Goal: Task Accomplishment & Management: Complete application form

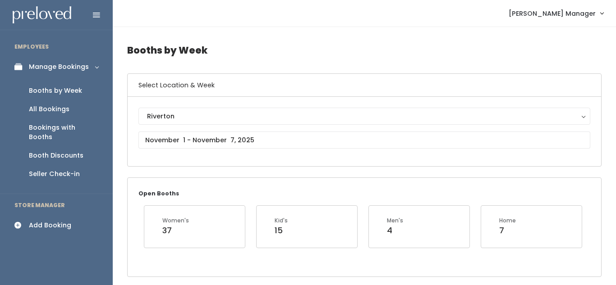
click at [52, 221] on div "Add Booking" at bounding box center [50, 225] width 42 height 9
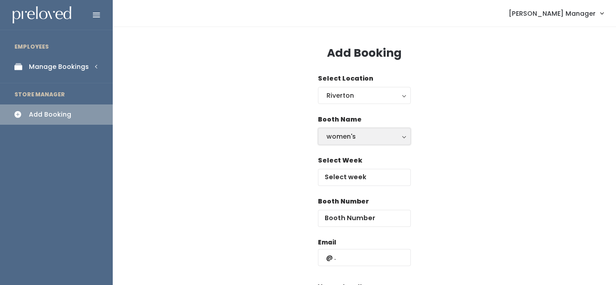
click at [347, 143] on button "women's" at bounding box center [364, 136] width 93 height 17
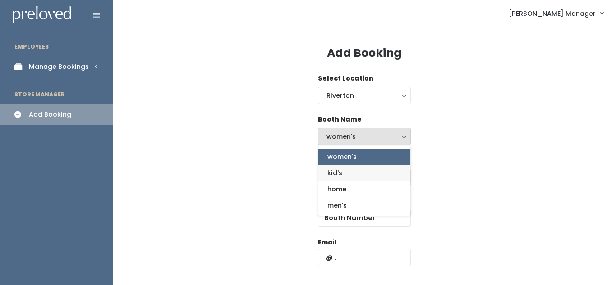
click at [342, 175] on link "kid's" at bounding box center [364, 173] width 92 height 16
select select "kids"
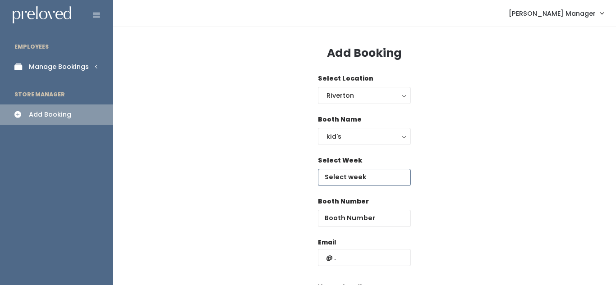
click at [365, 180] on input "text" at bounding box center [364, 177] width 93 height 17
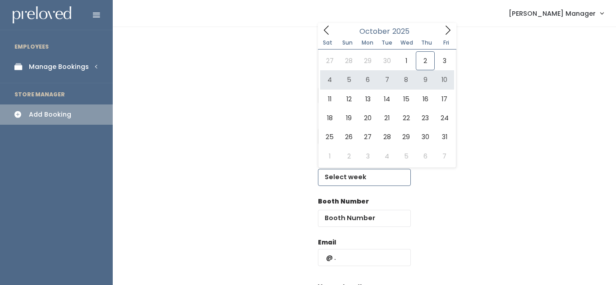
type input "October 4 to October 10"
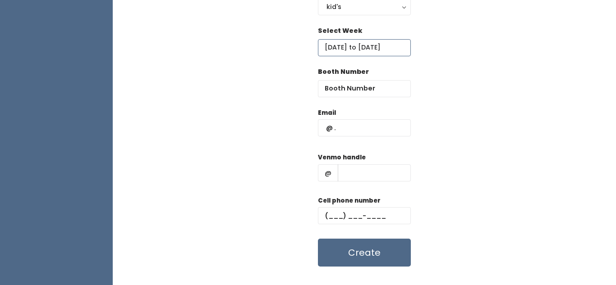
scroll to position [146, 0]
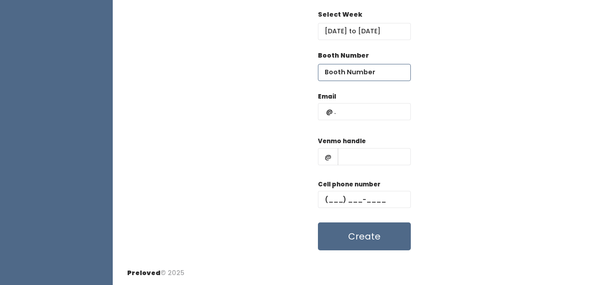
click at [371, 75] on input "number" at bounding box center [364, 72] width 93 height 17
type input "11"
click at [352, 114] on input "text" at bounding box center [364, 111] width 93 height 17
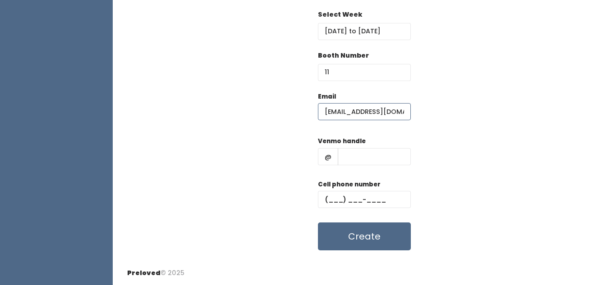
type input "[EMAIL_ADDRESS][DOMAIN_NAME]"
click at [344, 157] on input "text" at bounding box center [374, 156] width 73 height 17
type input "RL-Kirton"
click at [335, 200] on input "text" at bounding box center [364, 199] width 93 height 17
type input "[PHONE_NUMBER]"
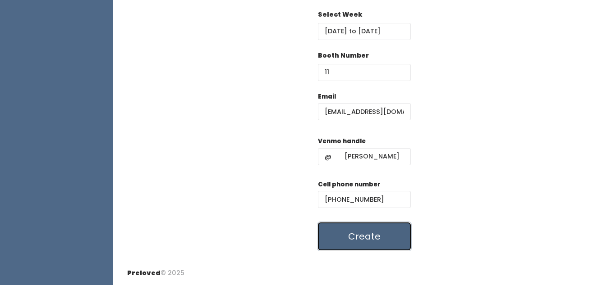
click at [353, 243] on button "Create" at bounding box center [364, 237] width 93 height 28
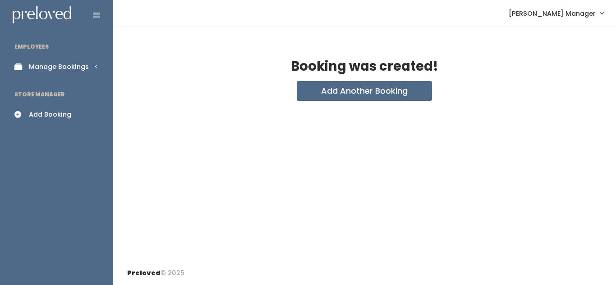
click at [29, 63] on div "Manage Bookings" at bounding box center [59, 66] width 60 height 9
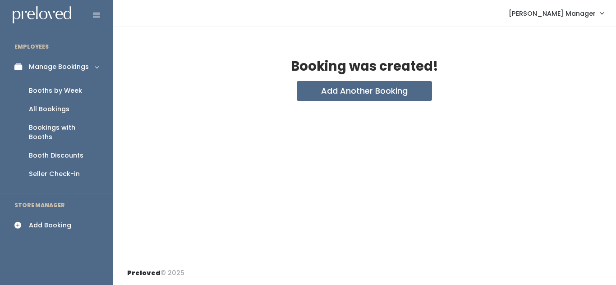
click at [52, 94] on div "Booths by Week" at bounding box center [55, 90] width 53 height 9
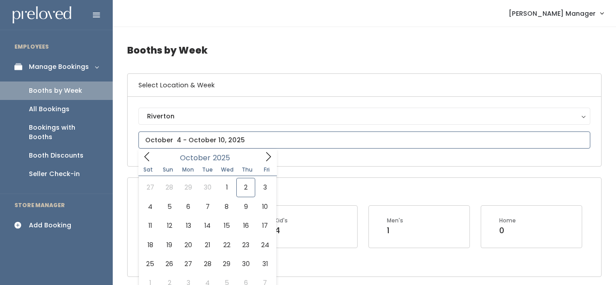
click at [204, 138] on input "text" at bounding box center [364, 140] width 452 height 17
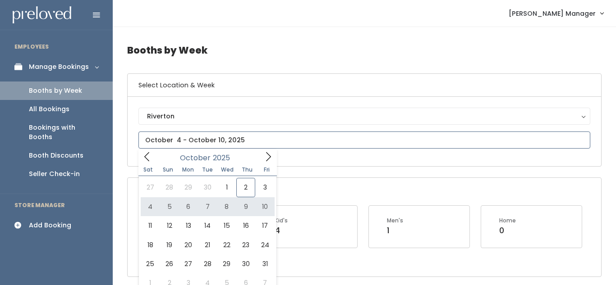
type input "[DATE] to [DATE]"
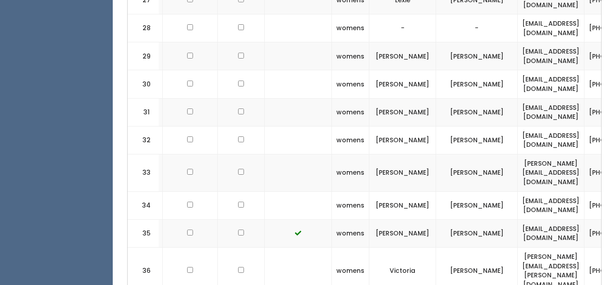
scroll to position [1106, 0]
